Goal: Navigation & Orientation: Understand site structure

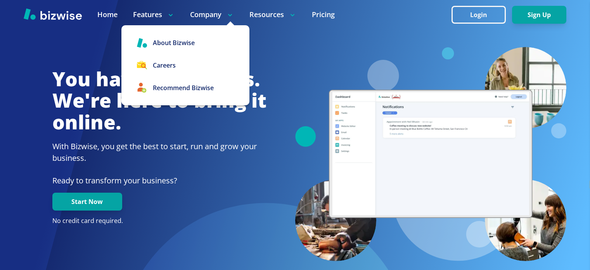
select select "en"
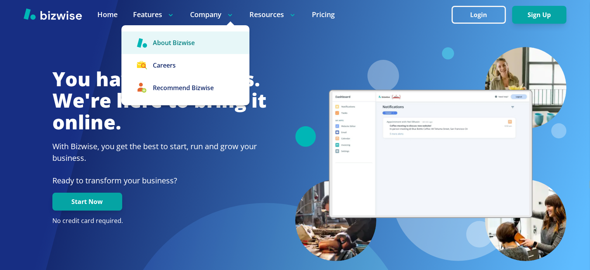
click at [180, 41] on link "About Bizwise" at bounding box center [185, 42] width 128 height 22
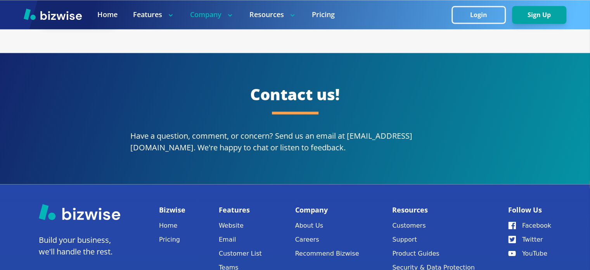
scroll to position [1435, 0]
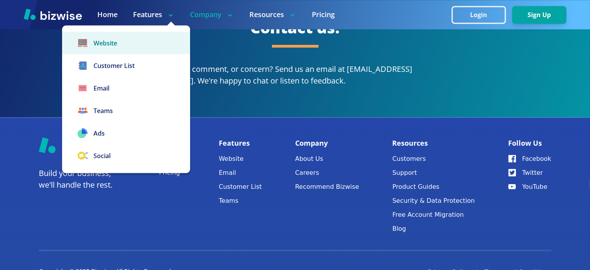
click at [121, 40] on link "Website" at bounding box center [126, 42] width 128 height 22
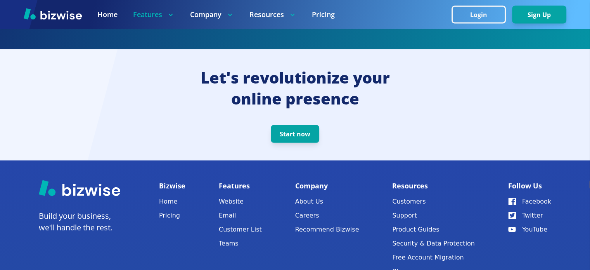
scroll to position [1625, 0]
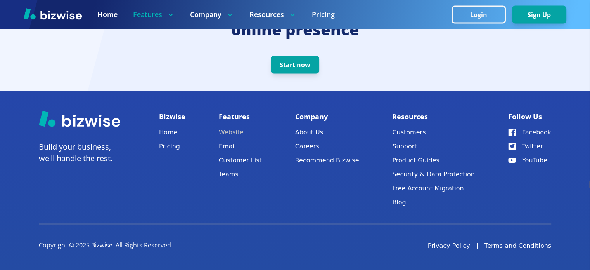
click at [238, 133] on link "Website" at bounding box center [240, 132] width 43 height 11
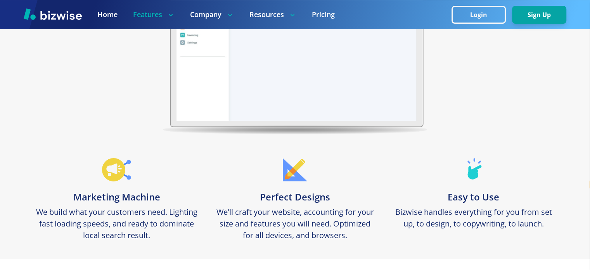
scroll to position [349, 0]
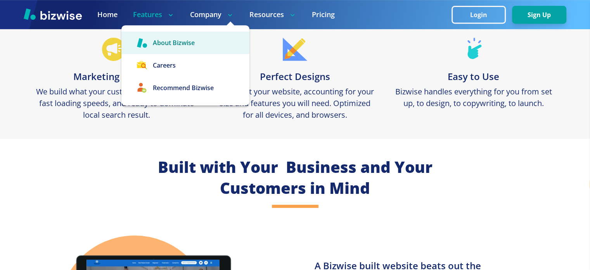
click at [194, 44] on link "About Bizwise" at bounding box center [185, 42] width 128 height 22
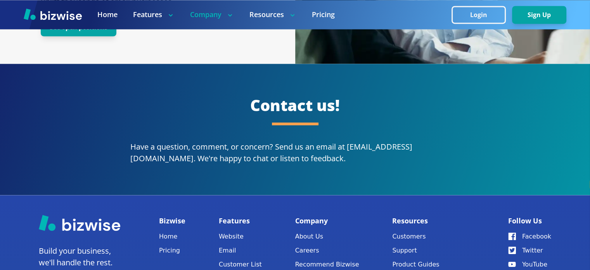
scroll to position [1450, 0]
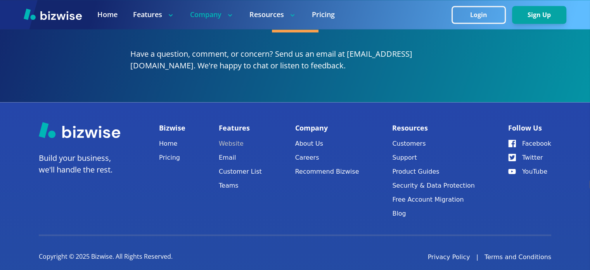
click at [235, 138] on link "Website" at bounding box center [240, 143] width 43 height 11
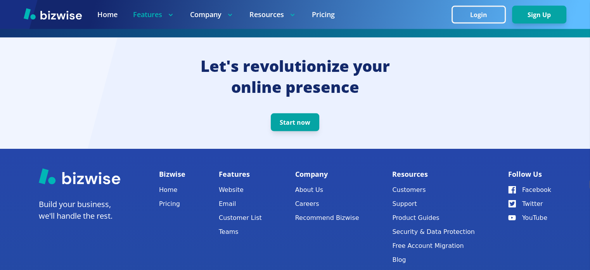
scroll to position [1625, 0]
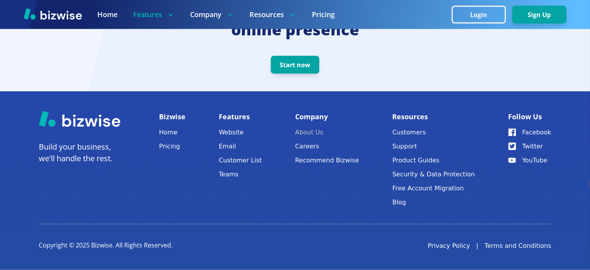
click at [316, 133] on link "About Us" at bounding box center [327, 132] width 64 height 11
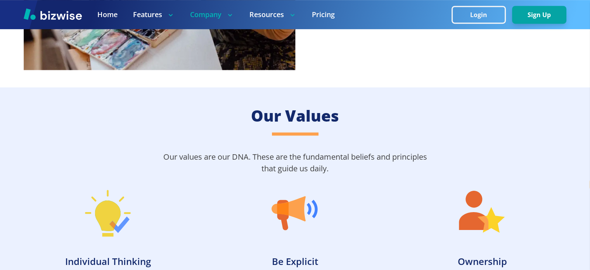
scroll to position [465, 0]
